Goal: Task Accomplishment & Management: Use online tool/utility

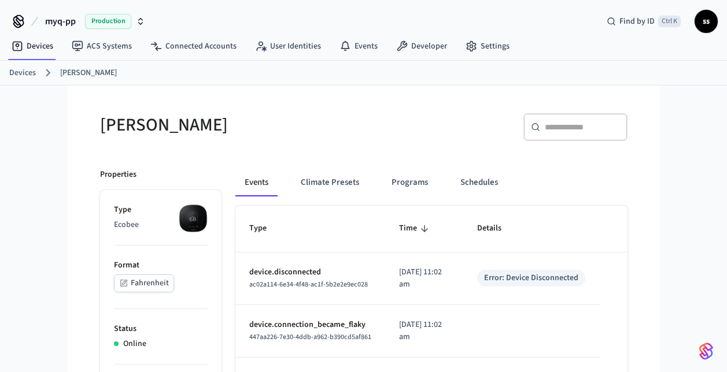
click at [24, 71] on link "Devices" at bounding box center [22, 73] width 27 height 12
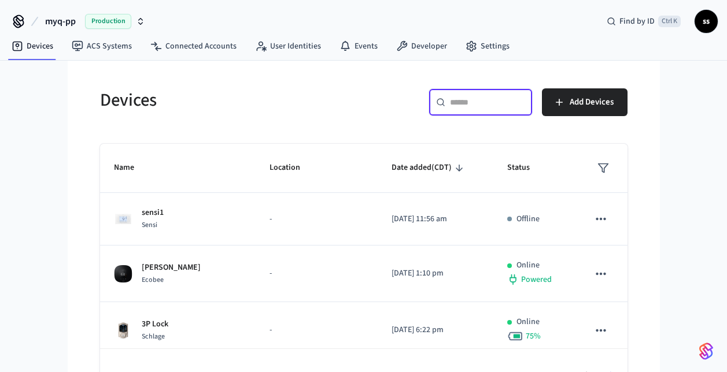
click at [482, 104] on input "text" at bounding box center [487, 103] width 75 height 12
paste input "**********"
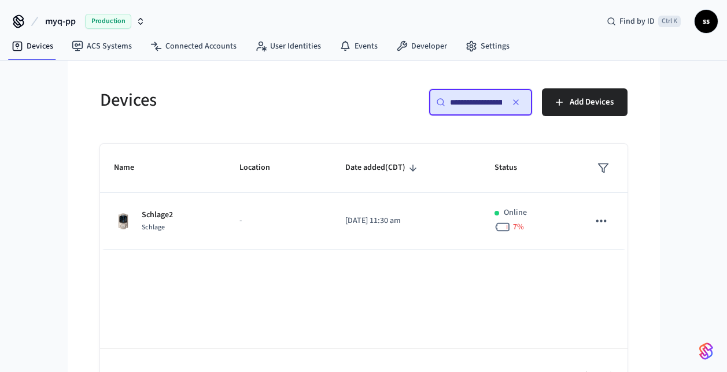
scroll to position [0, 88]
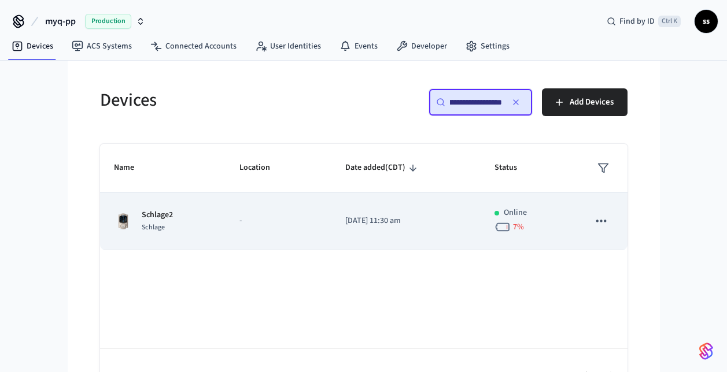
type input "**********"
click at [308, 218] on p "-" at bounding box center [278, 221] width 79 height 12
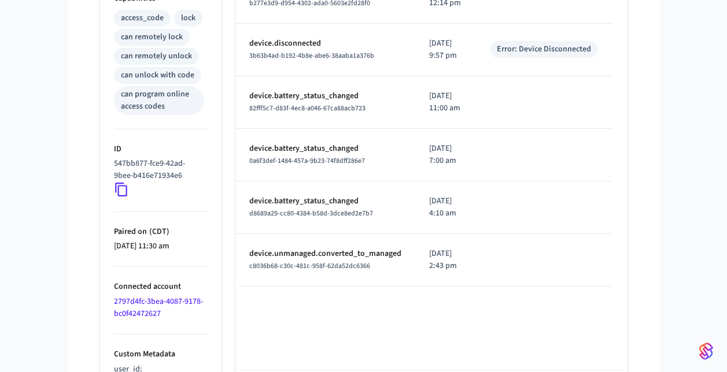
scroll to position [493, 0]
click at [344, 102] on p "device.battery_status_changed" at bounding box center [325, 96] width 152 height 12
drag, startPoint x: 344, startPoint y: 165, endPoint x: 343, endPoint y: 221, distance: 56.1
click at [343, 154] on p "device.battery_status_changed" at bounding box center [325, 148] width 152 height 12
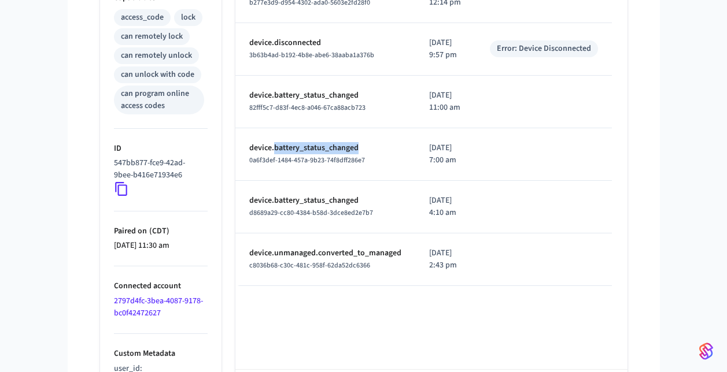
click at [343, 154] on p "device.battery_status_changed" at bounding box center [325, 148] width 152 height 12
drag, startPoint x: 343, startPoint y: 221, endPoint x: 279, endPoint y: 172, distance: 80.9
click at [279, 113] on span "82fff5c7-d83f-4ec8-a046-67ca88acb723" at bounding box center [307, 108] width 116 height 10
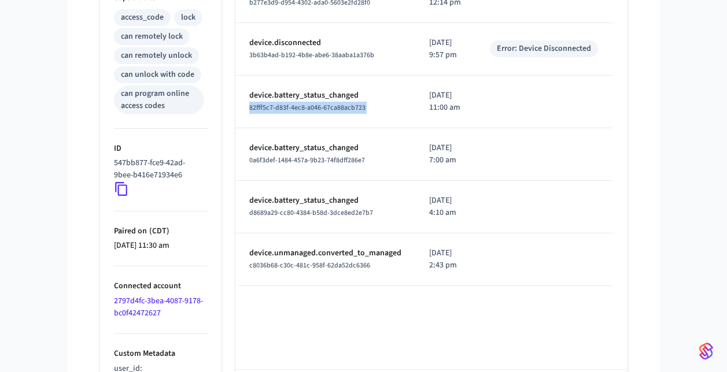
copy span "82fff5c7-d83f-4ec8-a046-67ca88acb723"
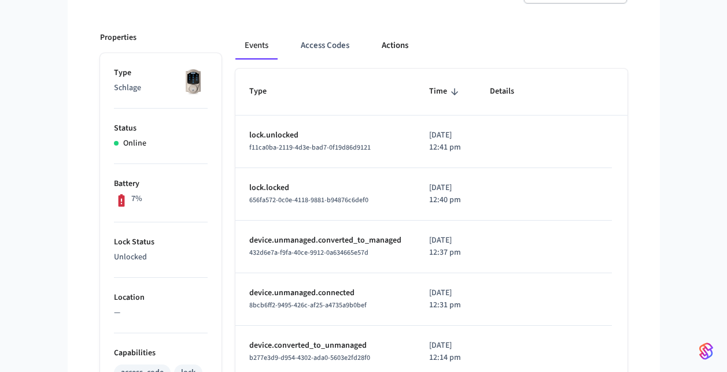
scroll to position [0, 0]
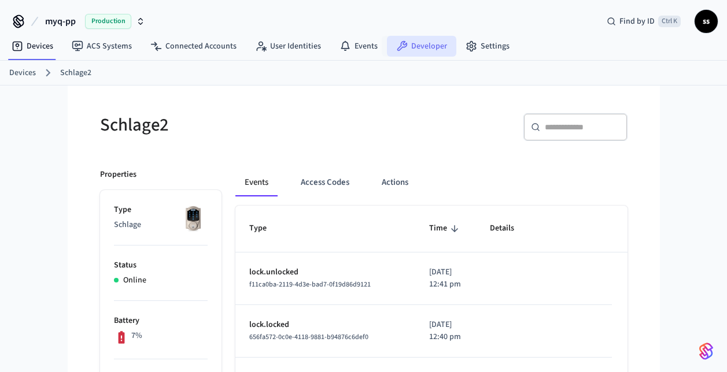
click at [411, 49] on link "Developer" at bounding box center [421, 46] width 69 height 21
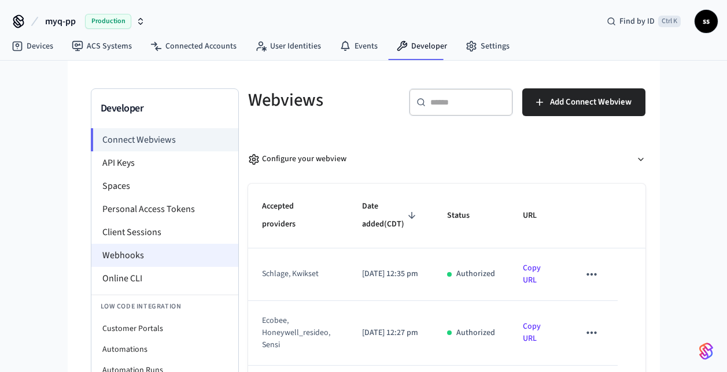
click at [135, 257] on li "Webhooks" at bounding box center [164, 255] width 147 height 23
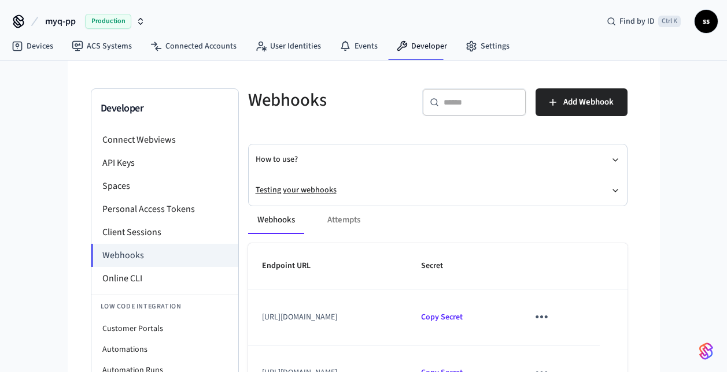
click at [311, 183] on button "Testing your webhooks" at bounding box center [438, 190] width 364 height 31
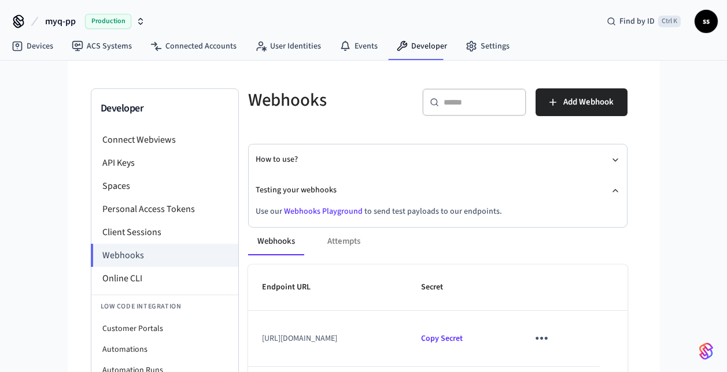
click at [319, 212] on link "Webhooks Playground" at bounding box center [323, 212] width 79 height 12
click at [23, 40] on link "Devices" at bounding box center [32, 46] width 60 height 21
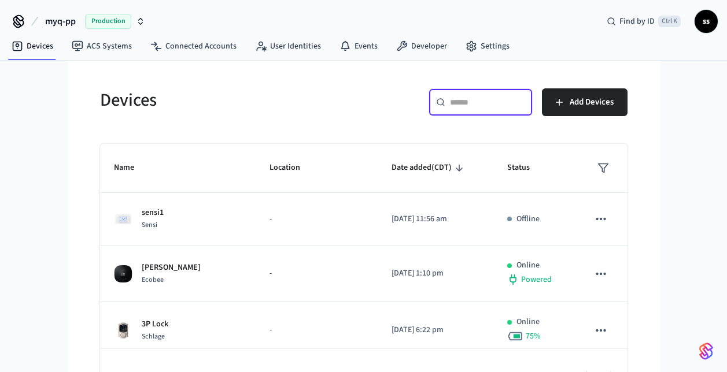
click at [494, 99] on input "text" at bounding box center [487, 103] width 75 height 12
paste input "**********"
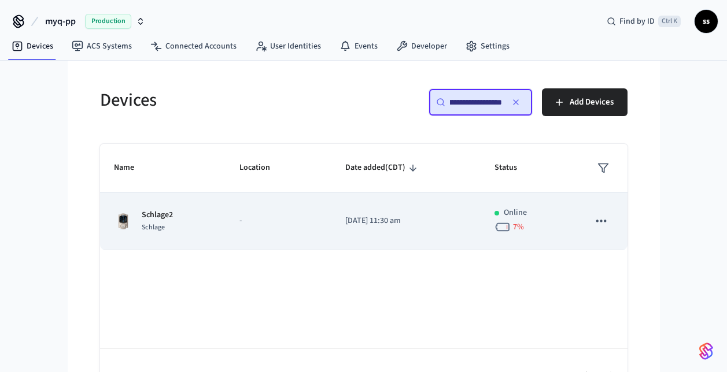
type input "**********"
click at [248, 220] on p "-" at bounding box center [278, 221] width 79 height 12
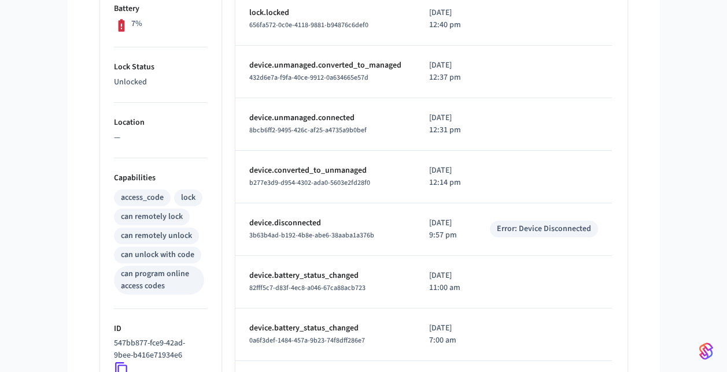
scroll to position [546, 0]
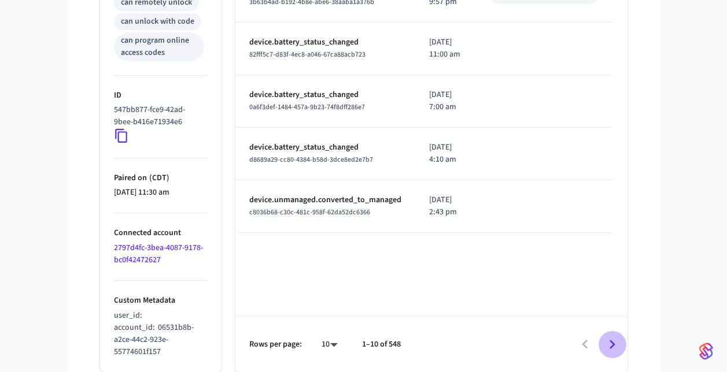
click at [607, 345] on icon "Go to next page" at bounding box center [612, 345] width 18 height 18
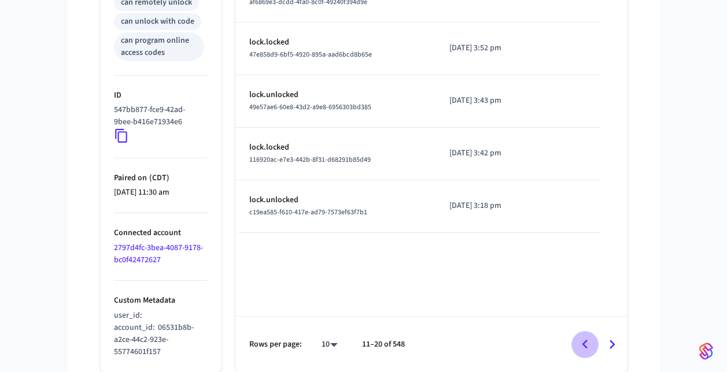
click at [585, 346] on icon "Go to previous page" at bounding box center [585, 344] width 6 height 9
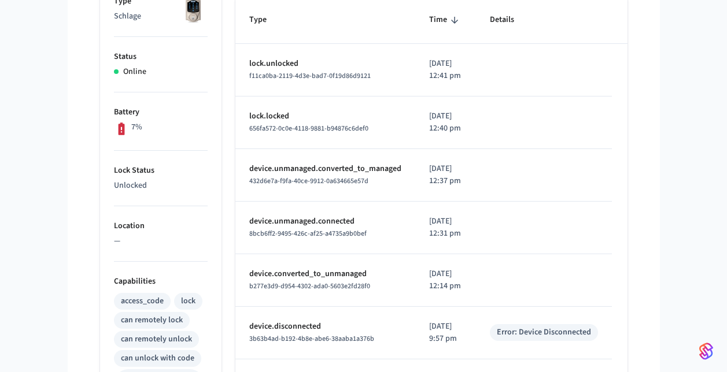
scroll to position [465, 0]
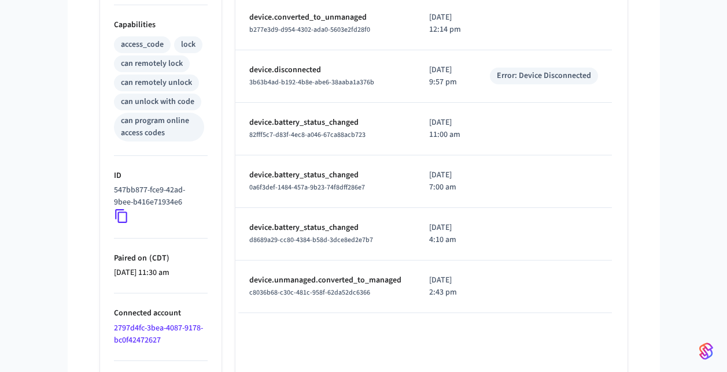
click at [404, 208] on td "device.battery_status_changed 0a6f3def-1484-457a-9b23-74f8dff286e7" at bounding box center [325, 182] width 180 height 53
drag, startPoint x: 249, startPoint y: 299, endPoint x: 376, endPoint y: 299, distance: 127.2
click at [376, 234] on p "device.battery_status_changed" at bounding box center [325, 228] width 152 height 12
copy p "device.battery_status_changed"
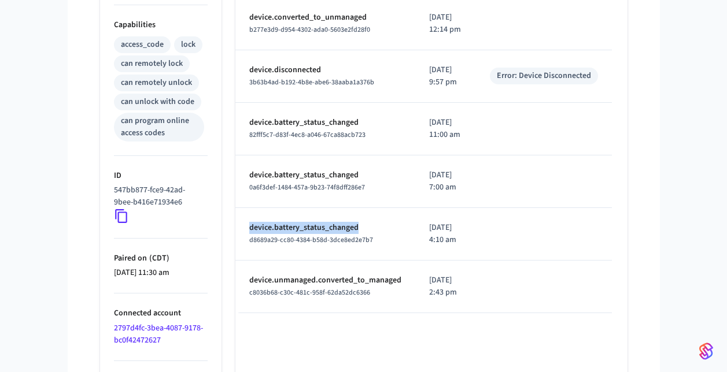
click at [124, 219] on icon at bounding box center [121, 216] width 15 height 15
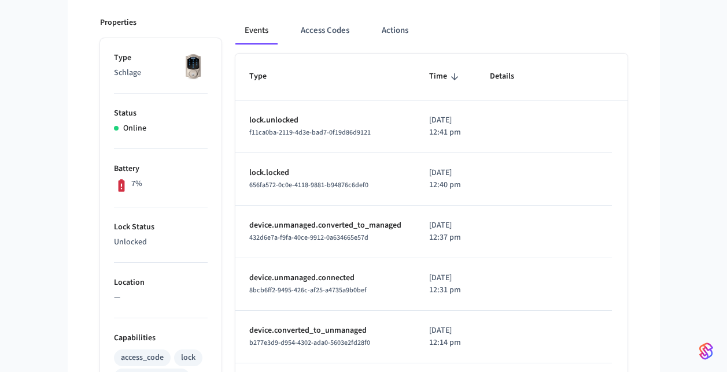
scroll to position [0, 0]
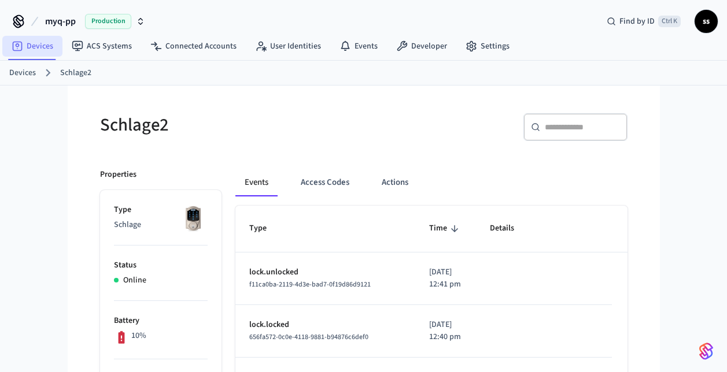
click at [46, 38] on link "Devices" at bounding box center [32, 46] width 60 height 21
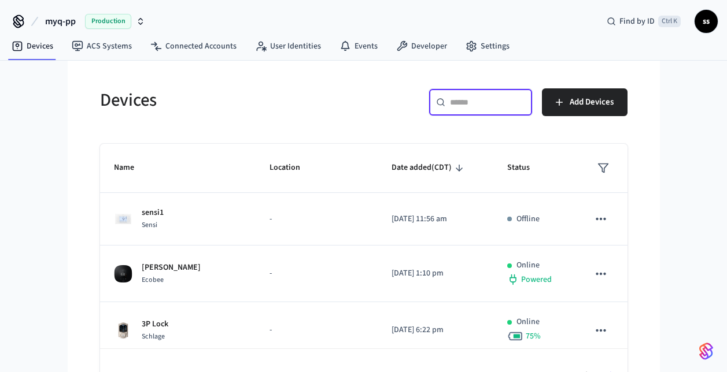
click at [485, 105] on input "text" at bounding box center [487, 103] width 75 height 12
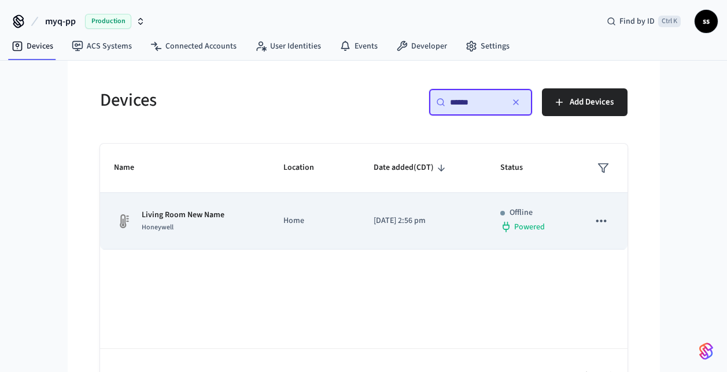
type input "******"
click at [278, 216] on td "Home" at bounding box center [314, 221] width 90 height 57
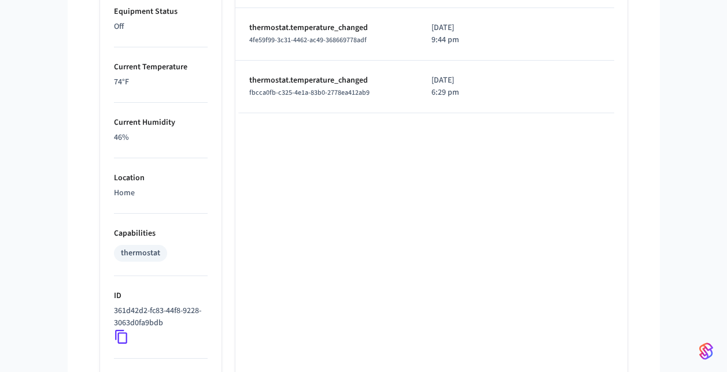
scroll to position [667, 0]
click at [118, 336] on icon at bounding box center [121, 336] width 12 height 14
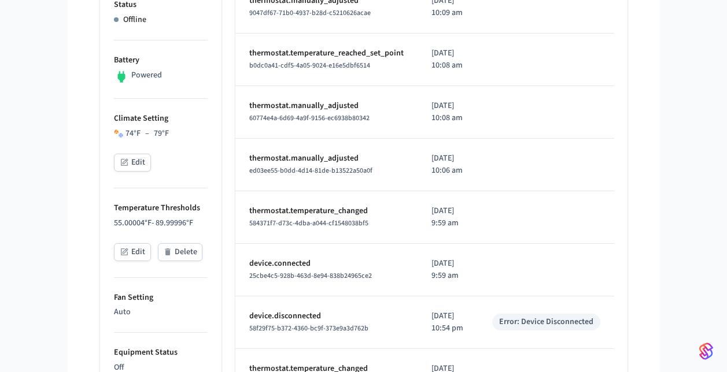
scroll to position [325, 0]
drag, startPoint x: 389, startPoint y: 282, endPoint x: 242, endPoint y: 287, distance: 147.0
click at [242, 243] on td "thermostat.temperature_changed 584371f7-d73c-4dba-a044-cf1548038bf5" at bounding box center [326, 217] width 182 height 53
copy span "584371f7-d73c-4dba-a044-cf1548038bf5"
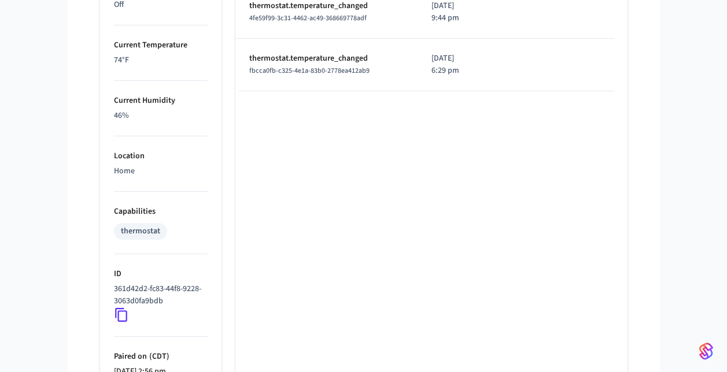
scroll to position [688, 0]
click at [126, 312] on icon at bounding box center [121, 315] width 12 height 14
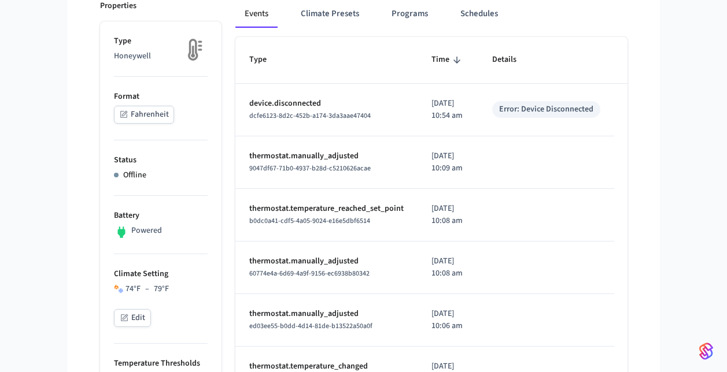
scroll to position [0, 0]
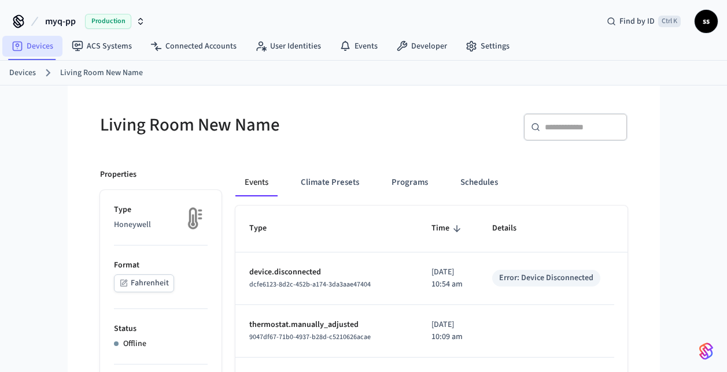
click at [39, 42] on link "Devices" at bounding box center [32, 46] width 60 height 21
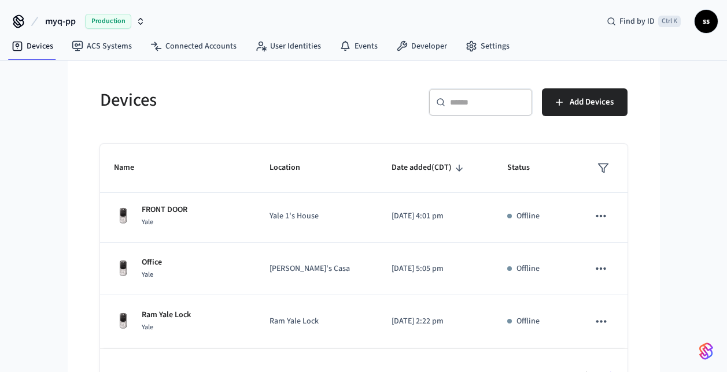
scroll to position [32, 0]
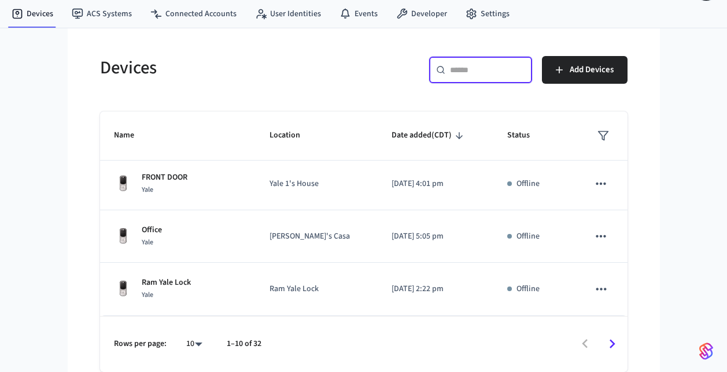
click at [483, 71] on input "text" at bounding box center [487, 70] width 75 height 12
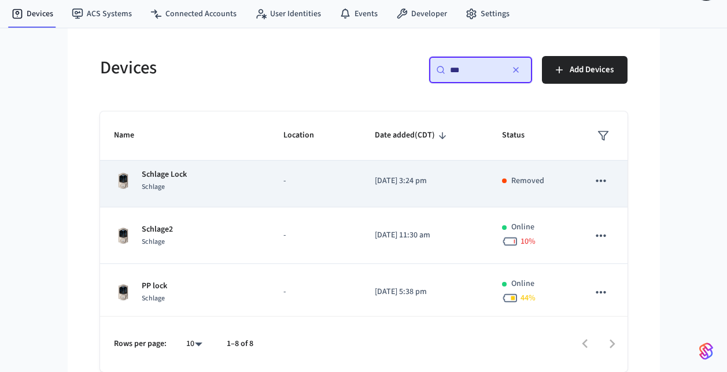
scroll to position [62, 0]
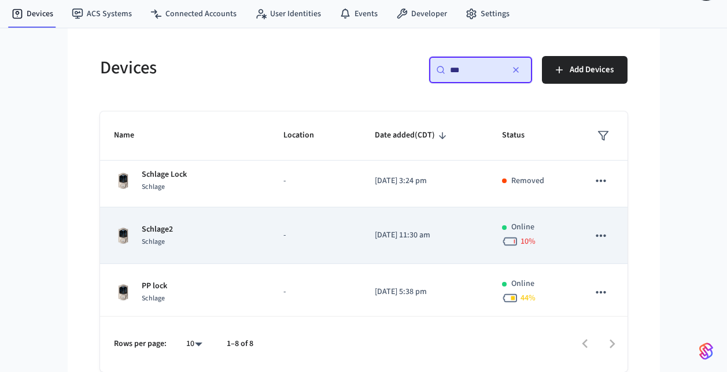
type input "***"
click at [231, 241] on div "Schlage2 Schlage" at bounding box center [185, 236] width 142 height 24
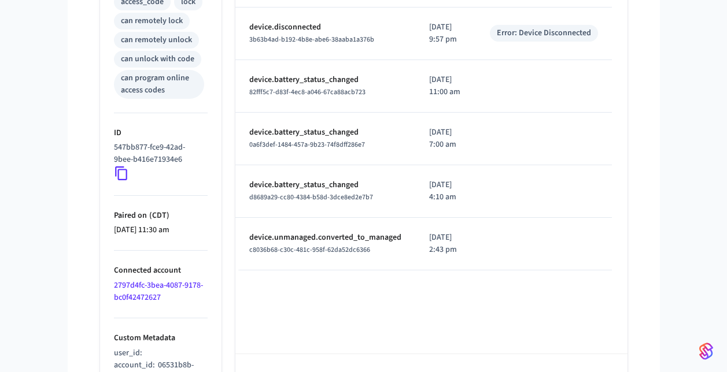
scroll to position [546, 0]
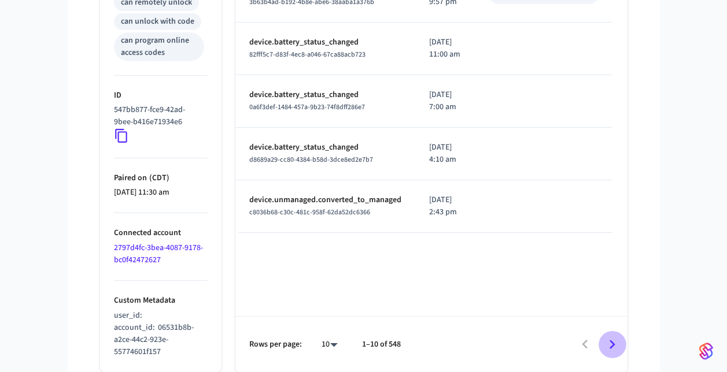
click at [611, 345] on icon "Go to next page" at bounding box center [612, 345] width 18 height 18
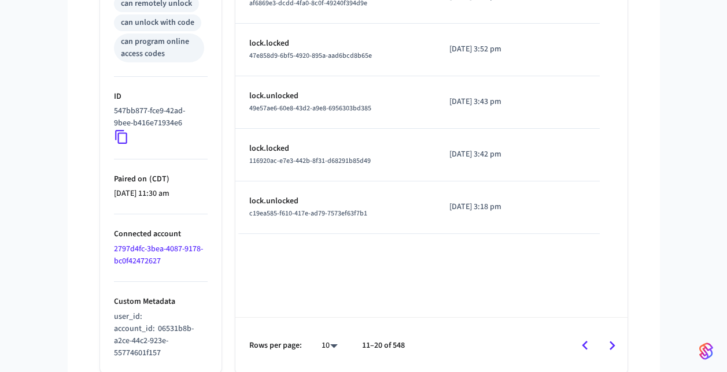
scroll to position [545, 0]
click at [608, 343] on icon "Go to next page" at bounding box center [612, 345] width 18 height 18
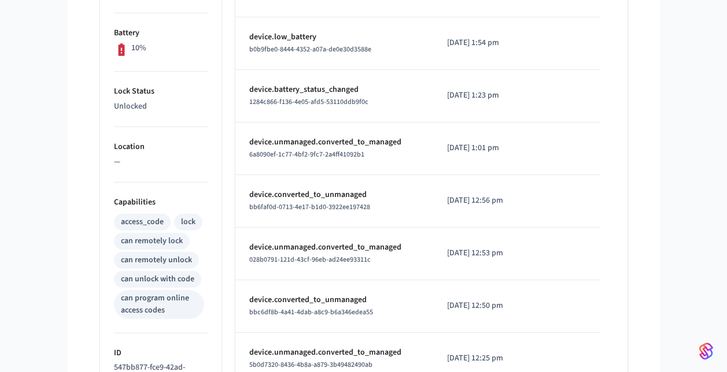
scroll to position [270, 0]
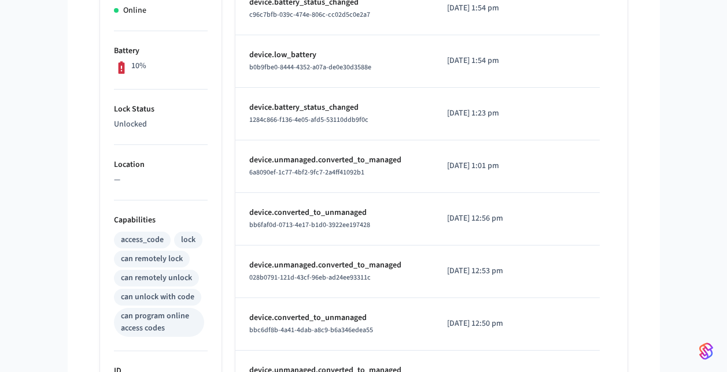
click at [298, 68] on span "b0b9fbe0-8444-4352-a07a-de0e30d3588e" at bounding box center [310, 67] width 122 height 10
copy span "b0b9fbe0-8444-4352-a07a-de0e30d3588e"
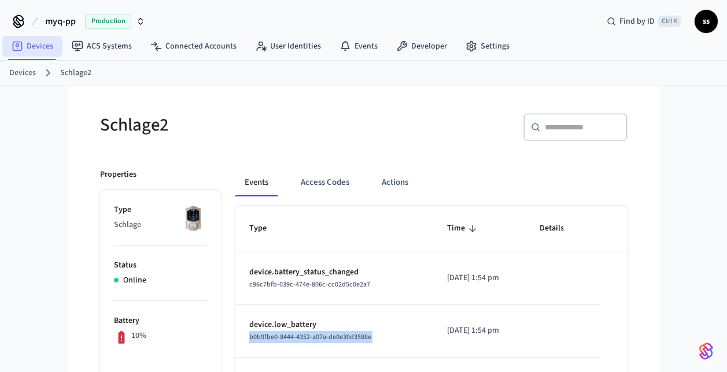
click at [31, 49] on link "Devices" at bounding box center [32, 46] width 60 height 21
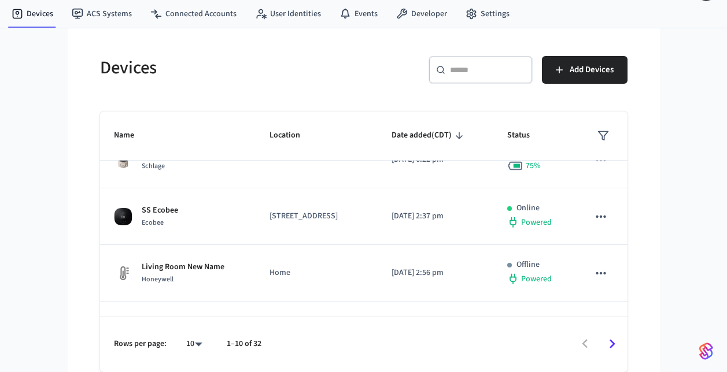
scroll to position [195, 0]
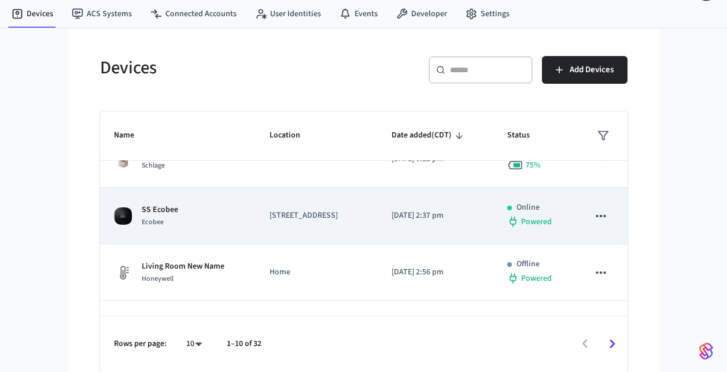
click at [201, 225] on div "SS Ecobee Ecobee" at bounding box center [178, 216] width 128 height 24
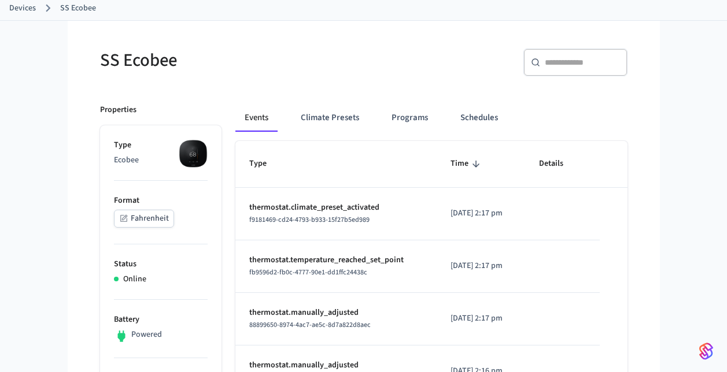
scroll to position [2, 0]
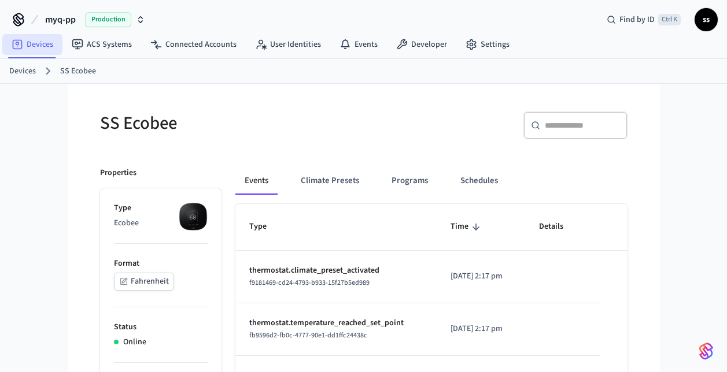
click at [35, 50] on link "Devices" at bounding box center [32, 44] width 60 height 21
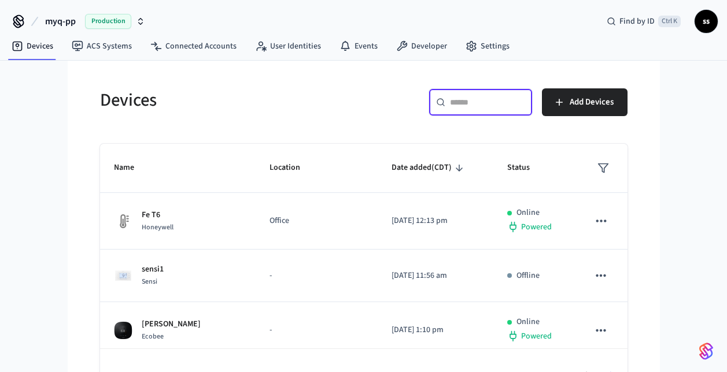
click at [479, 104] on input "text" at bounding box center [487, 103] width 75 height 12
paste input "**********"
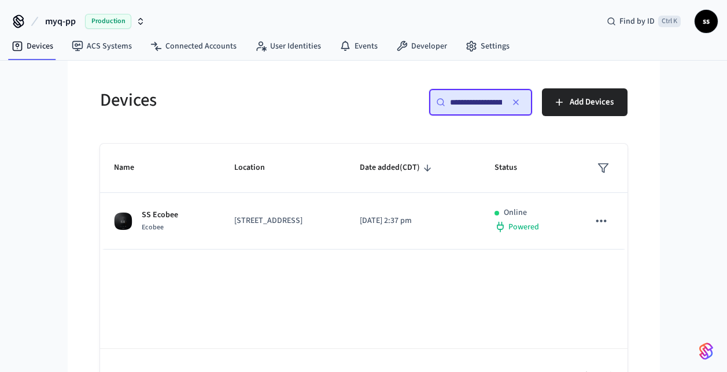
scroll to position [0, 81]
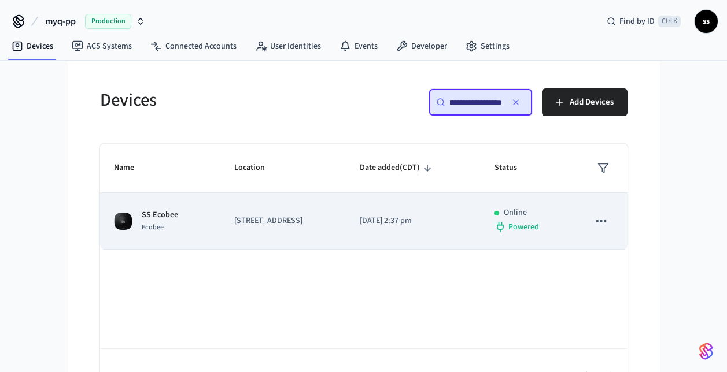
type input "**********"
click at [282, 228] on td "[STREET_ADDRESS]" at bounding box center [282, 221] width 125 height 57
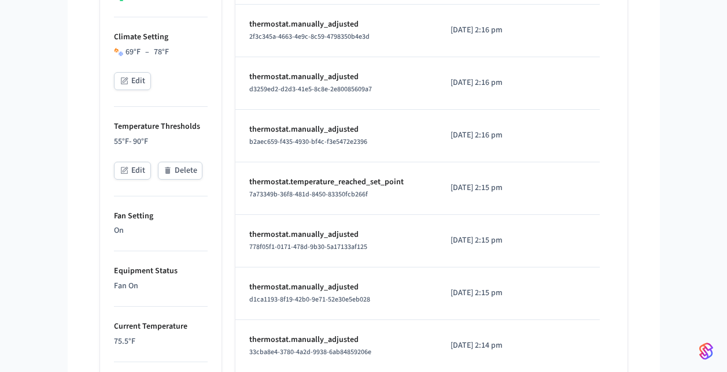
scroll to position [406, 0]
click at [125, 80] on icon "button" at bounding box center [124, 80] width 9 height 9
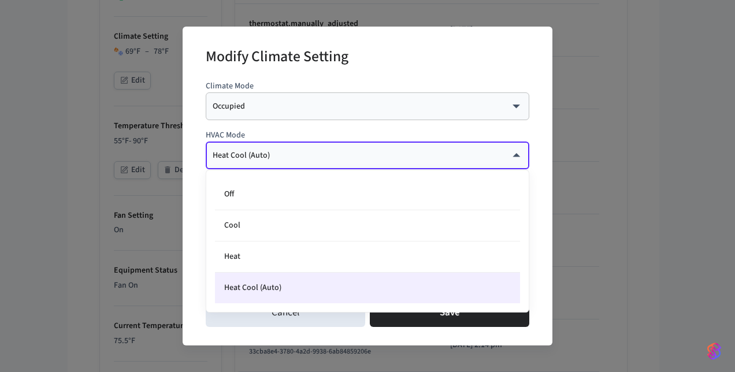
click at [276, 157] on body "myq-pp Production Find by ID Ctrl K ss Devices ACS Systems Connected Accounts U…" at bounding box center [367, 167] width 735 height 1147
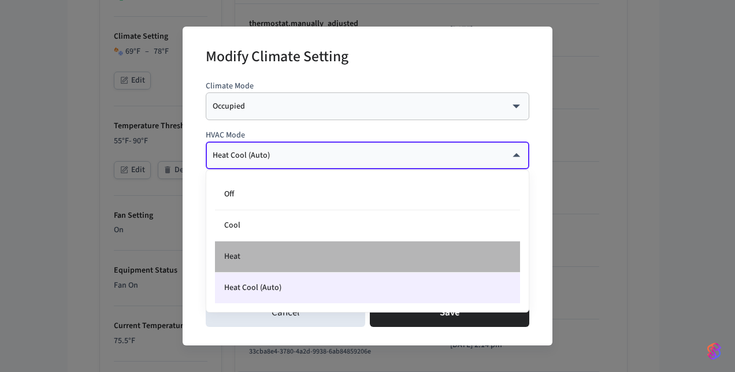
click at [282, 256] on li "Heat" at bounding box center [367, 257] width 305 height 31
type input "****"
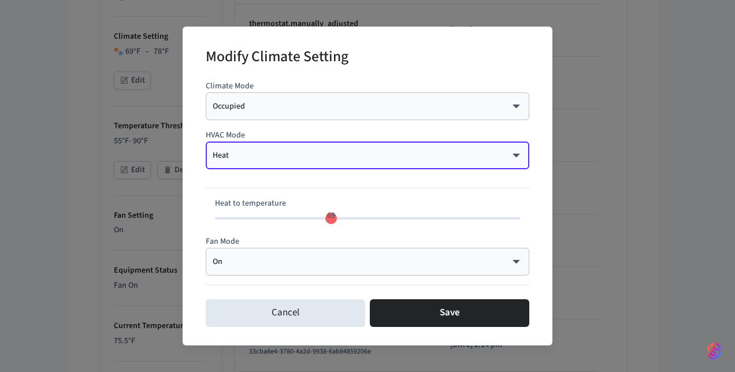
type input "**"
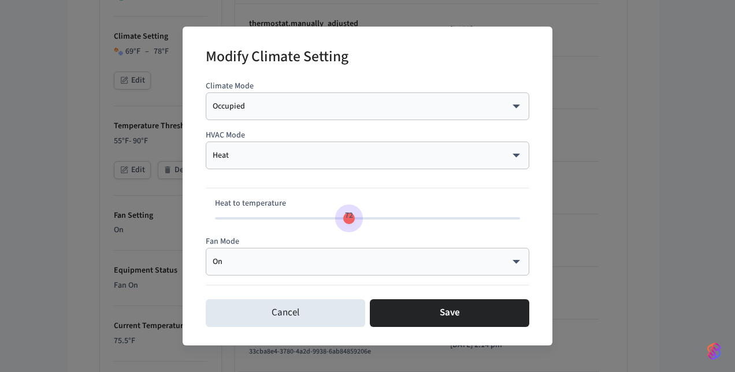
click at [350, 218] on span "72" at bounding box center [367, 218] width 305 height 17
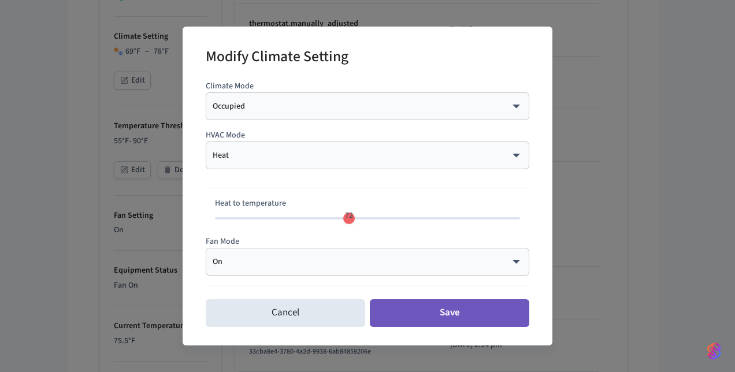
click at [439, 317] on button "Save" at bounding box center [450, 313] width 160 height 28
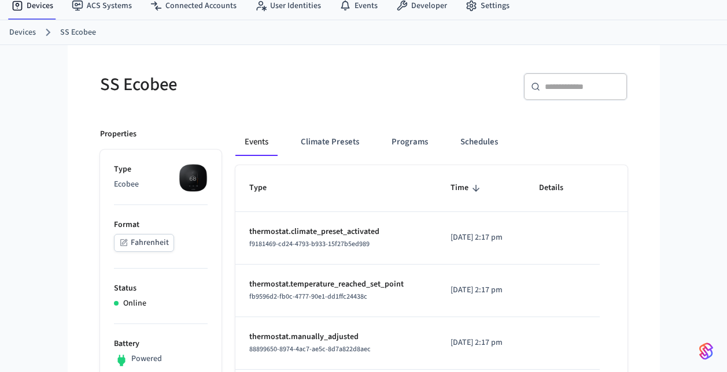
scroll to position [0, 0]
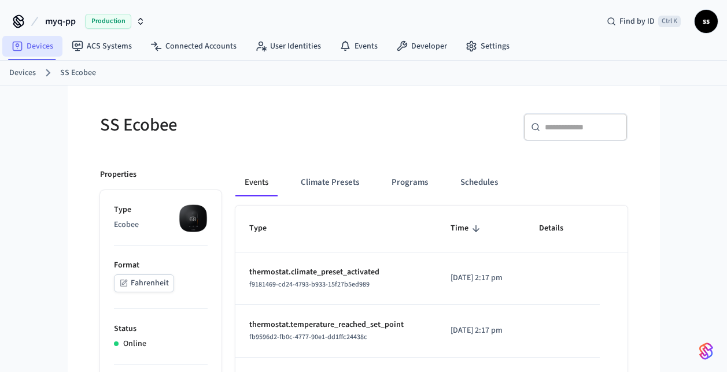
click at [41, 42] on link "Devices" at bounding box center [32, 46] width 60 height 21
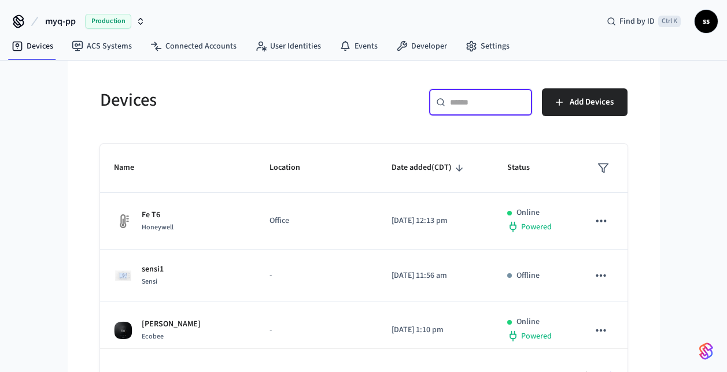
click at [490, 103] on input "text" at bounding box center [487, 103] width 75 height 12
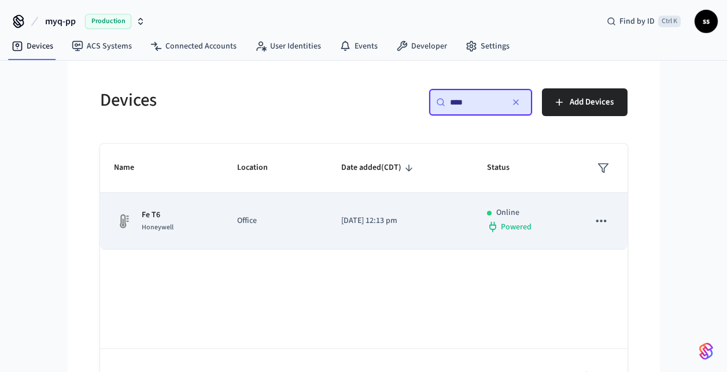
type input "****"
click at [254, 230] on td "Office" at bounding box center [275, 221] width 104 height 57
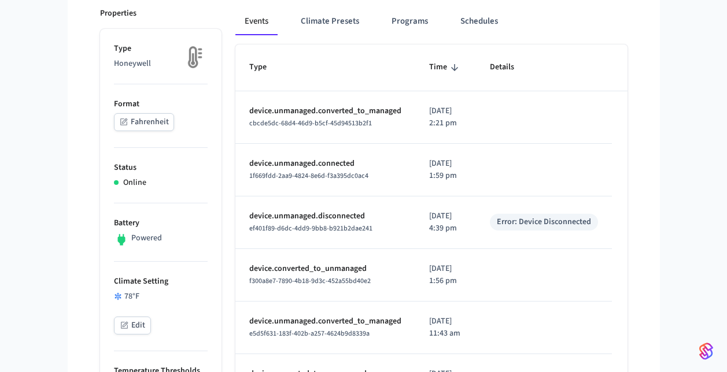
scroll to position [160, 0]
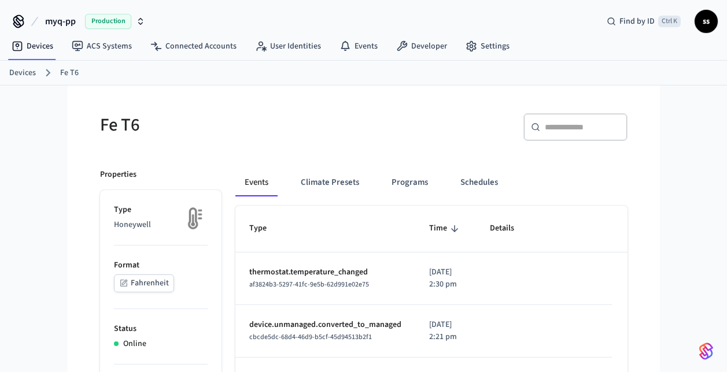
click at [62, 29] on button "myq-pp Production" at bounding box center [95, 21] width 107 height 24
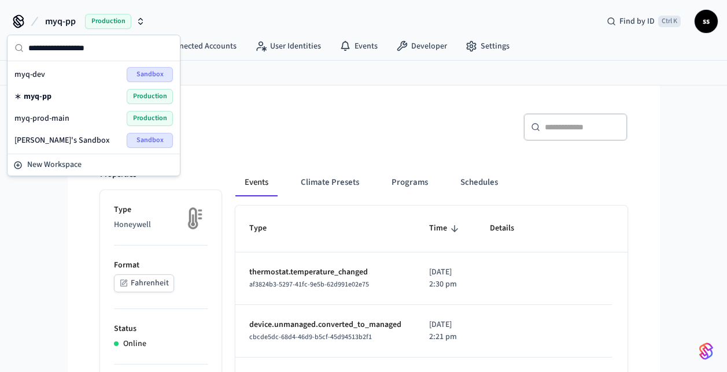
click at [74, 120] on div "myq-prod-main Production" at bounding box center [93, 118] width 158 height 15
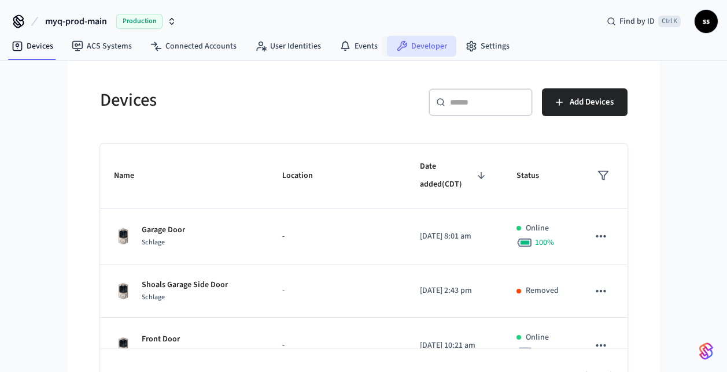
click at [418, 46] on link "Developer" at bounding box center [421, 46] width 69 height 21
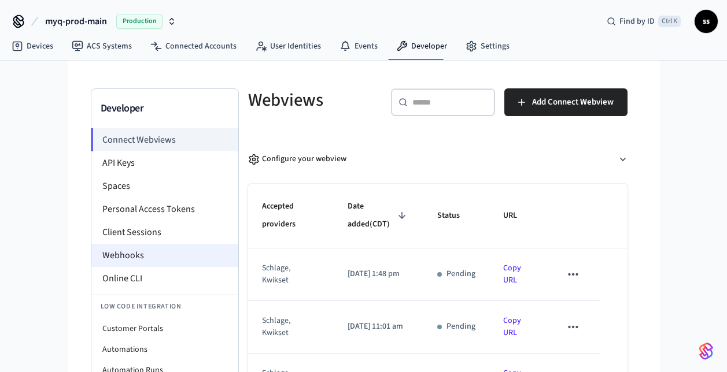
click at [130, 254] on li "Webhooks" at bounding box center [164, 255] width 147 height 23
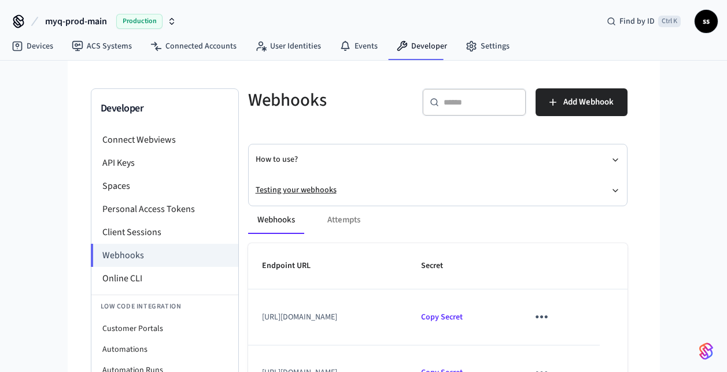
click at [301, 192] on button "Testing your webhooks" at bounding box center [438, 190] width 364 height 31
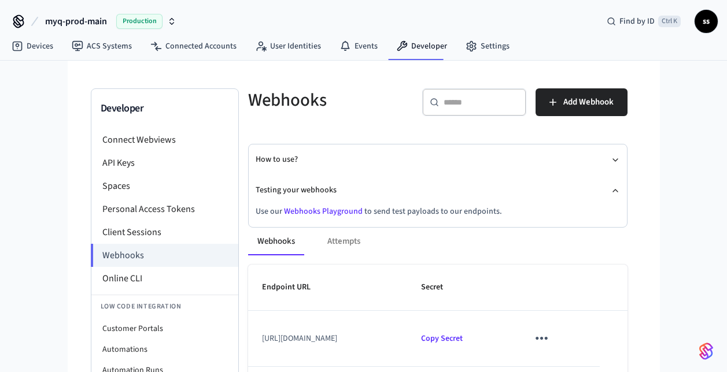
click at [311, 209] on link "Webhooks Playground" at bounding box center [323, 212] width 79 height 12
click at [312, 209] on link "Webhooks Playground" at bounding box center [323, 212] width 79 height 12
click at [86, 20] on span "myq-prod-main" at bounding box center [76, 21] width 62 height 14
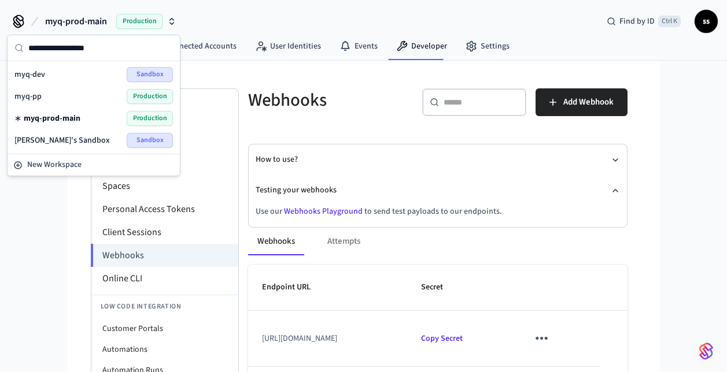
click at [68, 99] on div "myq-pp Production" at bounding box center [93, 96] width 158 height 15
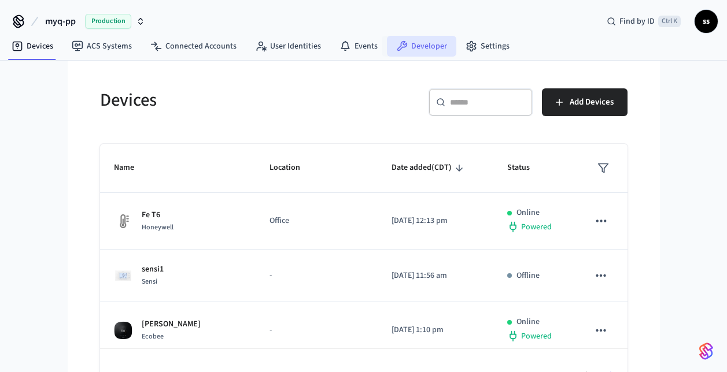
click at [412, 45] on link "Developer" at bounding box center [421, 46] width 69 height 21
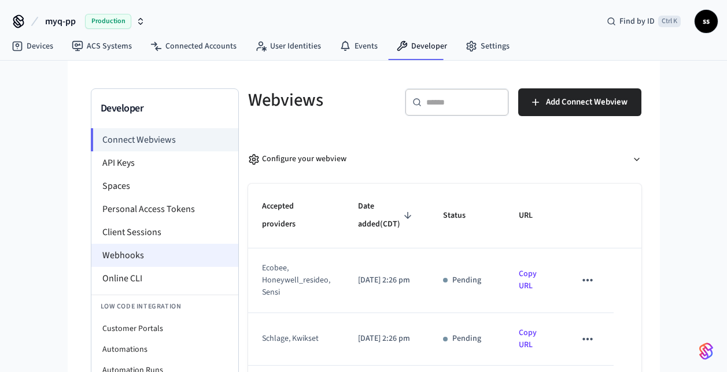
click at [149, 256] on li "Webhooks" at bounding box center [164, 255] width 147 height 23
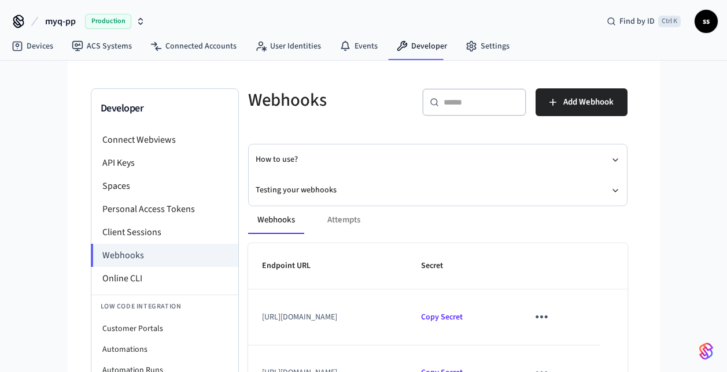
click at [322, 193] on div "Webhooks Attempts Endpoint URL Secret https://partner-devices-webhook-pp.myqops…" at bounding box center [430, 353] width 393 height 320
click at [313, 187] on button "Testing your webhooks" at bounding box center [438, 190] width 364 height 31
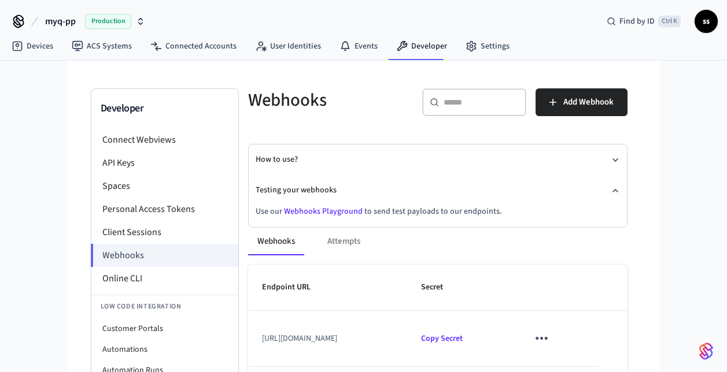
click at [321, 208] on link "Webhooks Playground" at bounding box center [323, 212] width 79 height 12
